Goal: Task Accomplishment & Management: Use online tool/utility

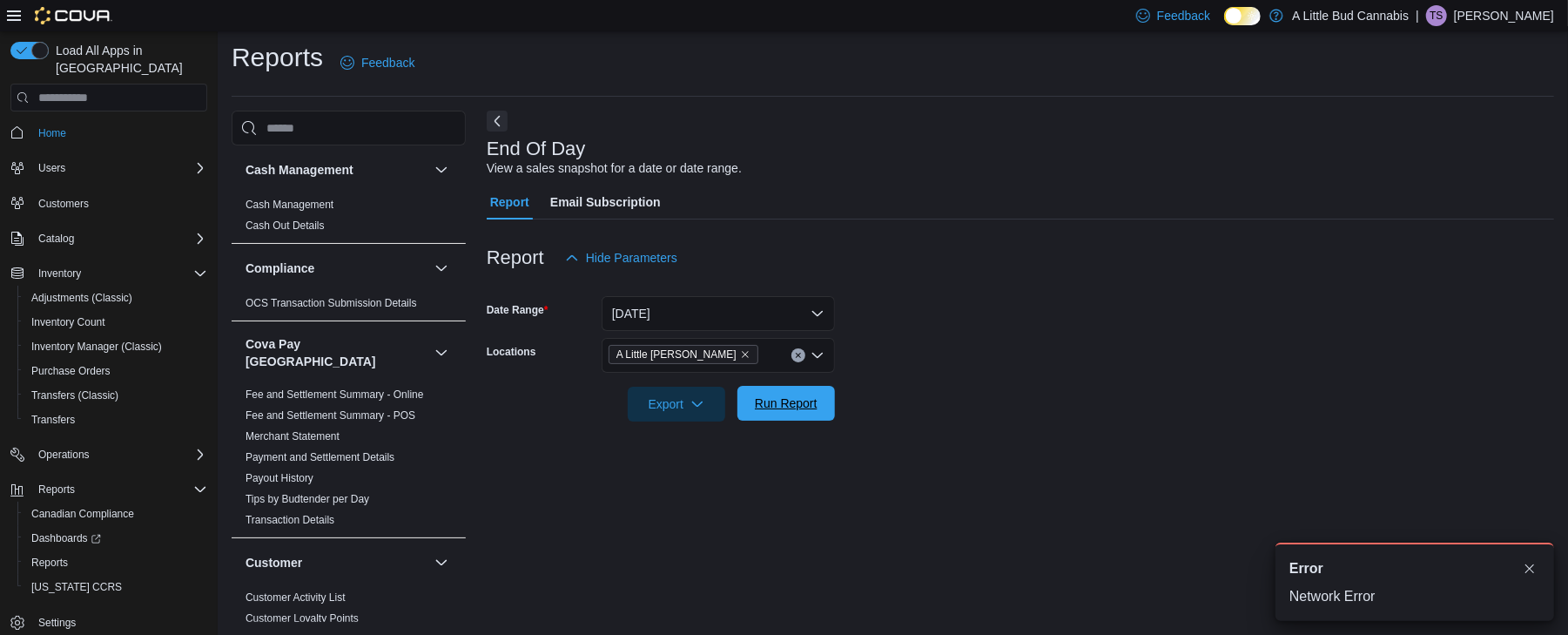
click at [802, 419] on span "Run Report" at bounding box center [786, 403] width 76 height 34
click at [1537, 482] on button "Dismiss toast" at bounding box center [1530, 476] width 20 height 20
click at [782, 422] on div at bounding box center [1020, 432] width 1067 height 20
click at [777, 412] on span "Run Report" at bounding box center [785, 403] width 62 height 18
click at [807, 400] on span "Run Report" at bounding box center [785, 403] width 62 height 18
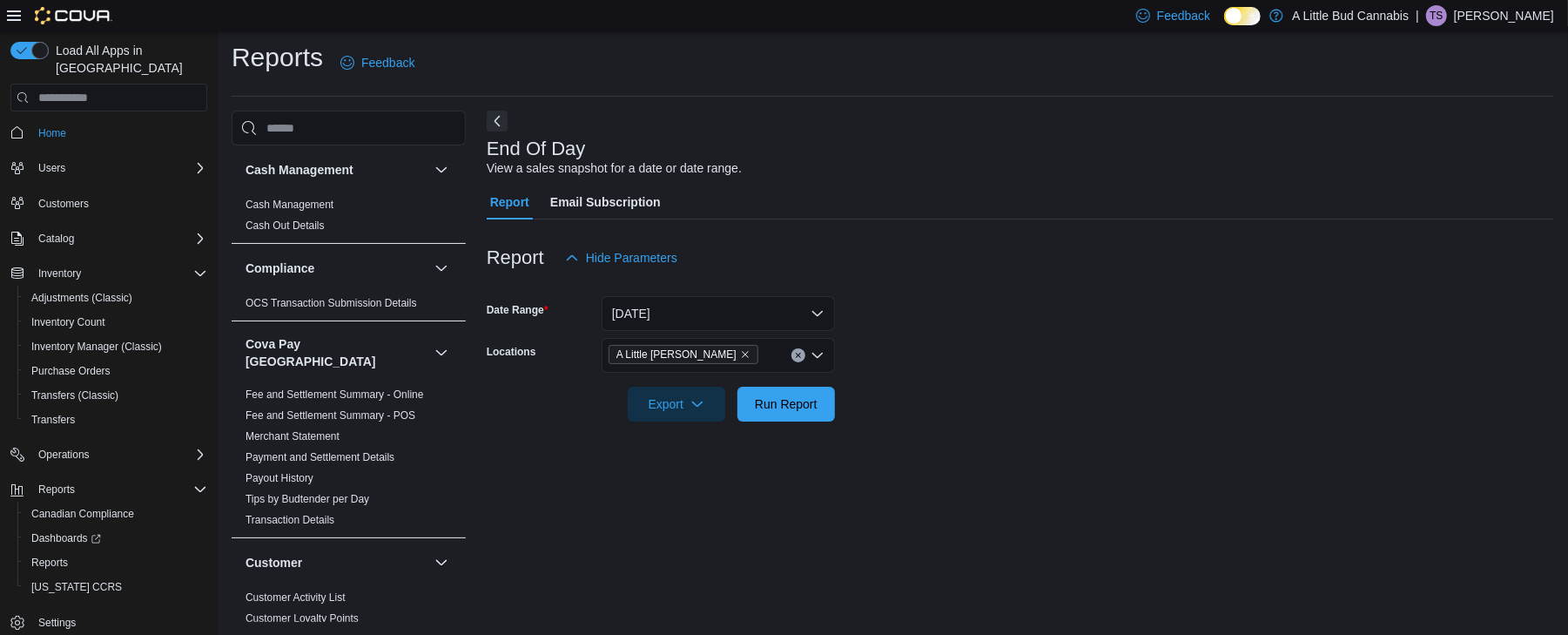
click at [1102, 250] on div "Report Hide Parameters" at bounding box center [1020, 257] width 1067 height 34
